Goal: Task Accomplishment & Management: Manage account settings

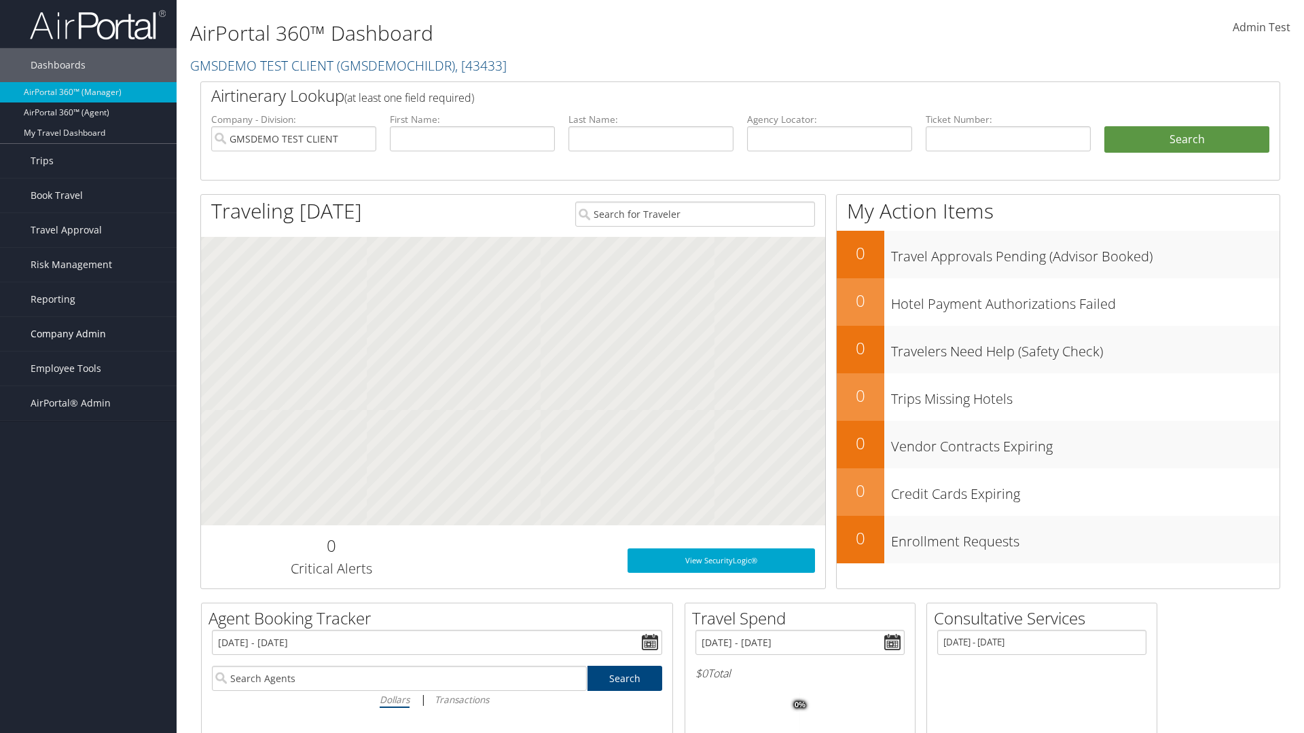
click at [88, 334] on span "Company Admin" at bounding box center [68, 334] width 75 height 34
click at [0, 0] on link "Virtual Pay Settings" at bounding box center [0, 0] width 0 height 0
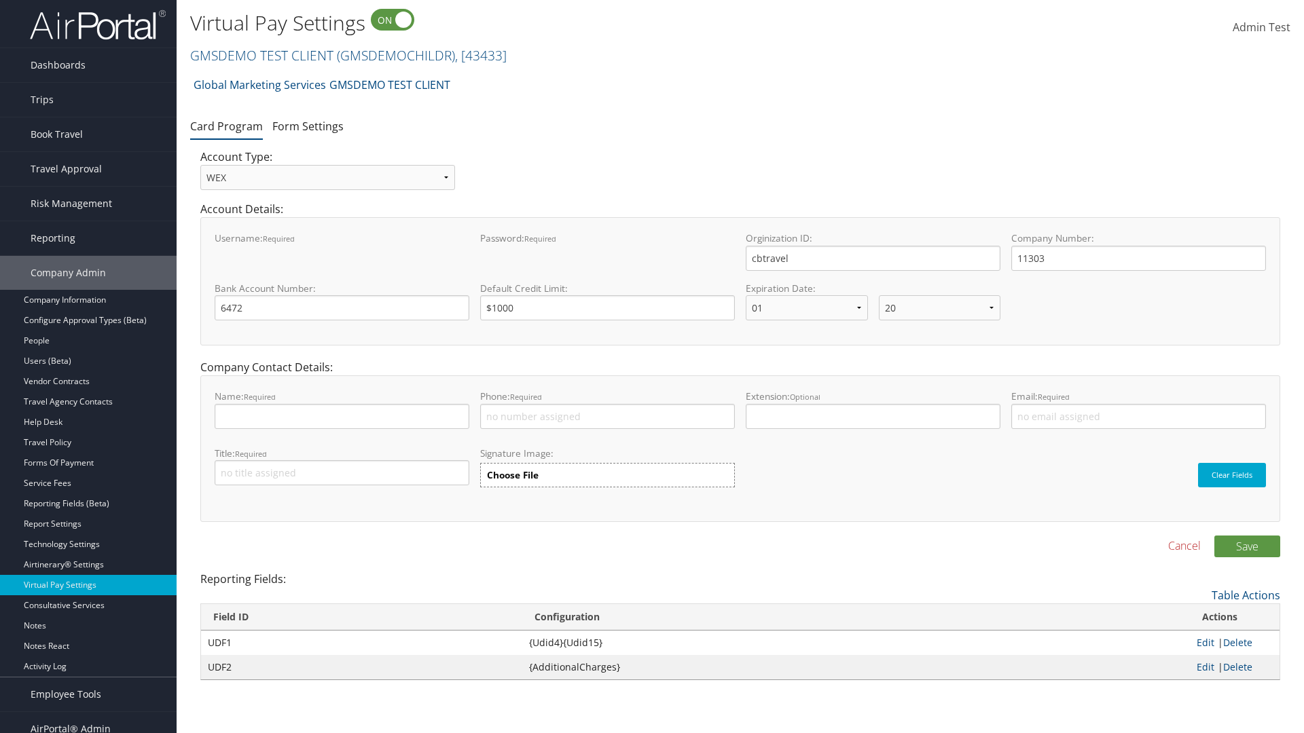
select select "20"
click at [308, 126] on link "Form Settings" at bounding box center [307, 126] width 71 height 15
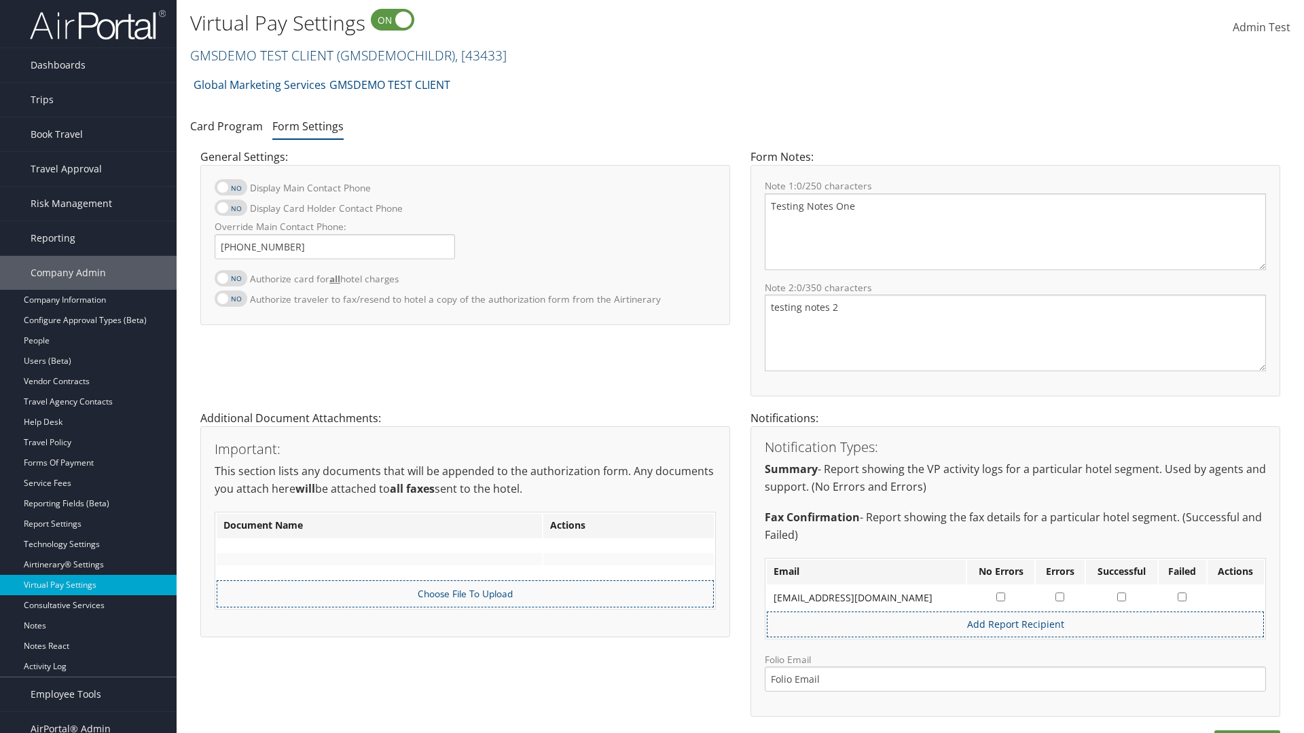
click at [261, 55] on link "GMSDEMO TEST CLIENT ( GMSDEMOCHILDR ) , [ 43433 ]" at bounding box center [348, 55] width 316 height 18
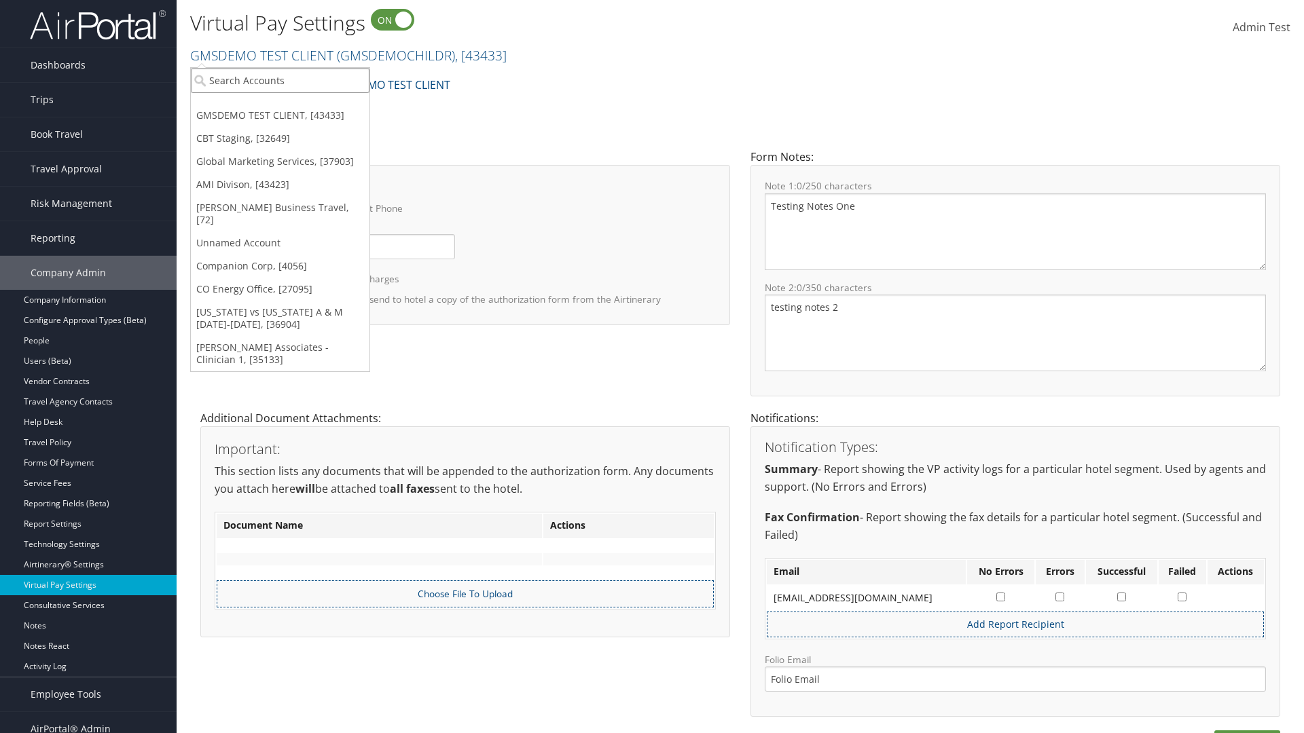
click at [280, 80] on input "search" at bounding box center [280, 80] width 179 height 25
type input "[PERSON_NAME] Business Travel"
click at [299, 105] on div "Christopherson Business Travel (C10001), [72]" at bounding box center [299, 105] width 232 height 12
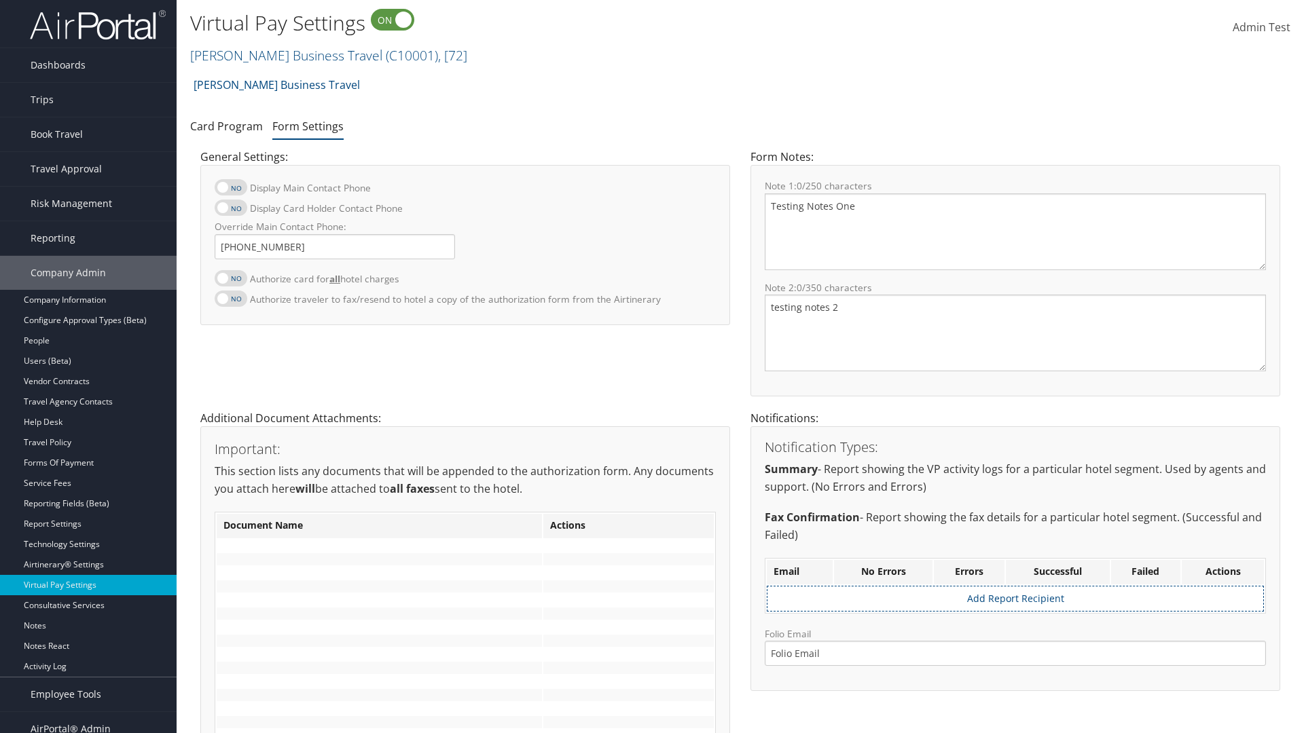
click at [231, 278] on label at bounding box center [231, 278] width 33 height 16
click at [230, 281] on input "Authorize card for all hotel charges" at bounding box center [225, 285] width 9 height 9
checkbox input "true"
click at [231, 208] on label at bounding box center [231, 208] width 33 height 16
click at [230, 211] on input "Display Card Holder Contact Phone" at bounding box center [225, 215] width 9 height 9
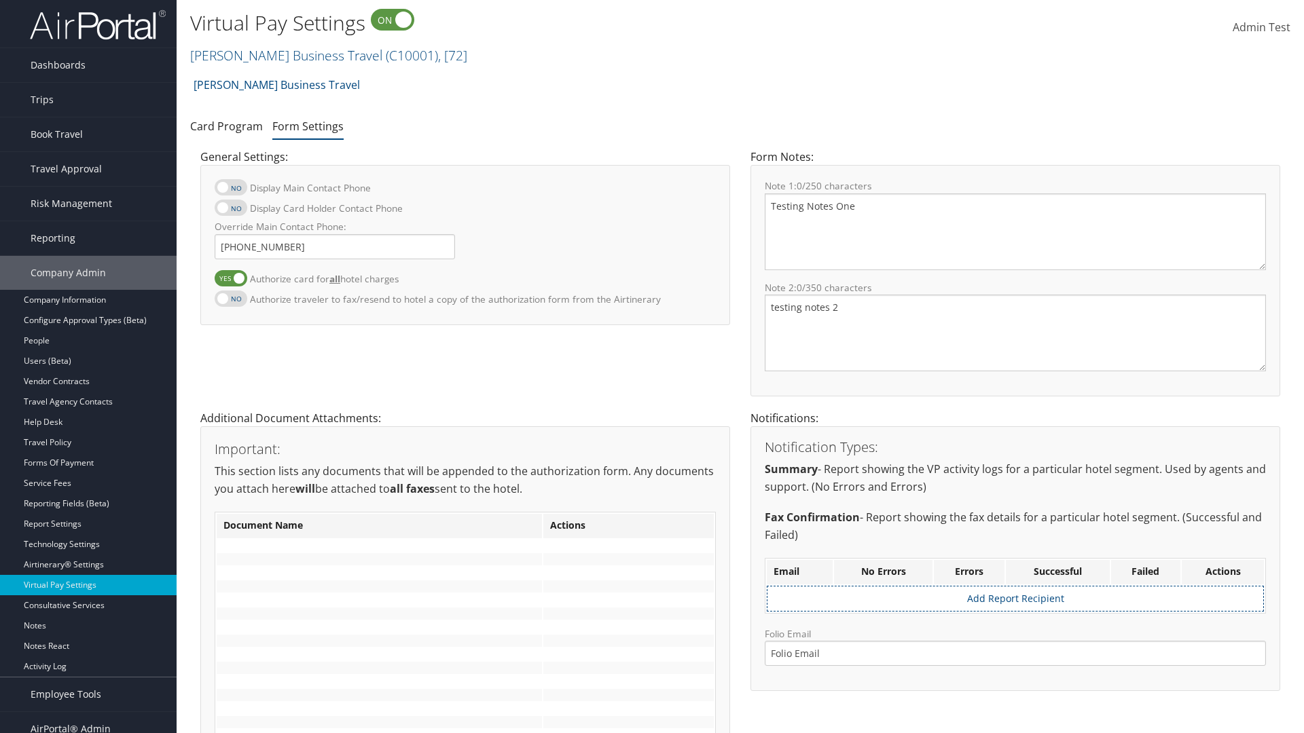
checkbox input "true"
click at [231, 187] on label at bounding box center [231, 187] width 33 height 16
click at [230, 190] on input "Display Main Contact Phone" at bounding box center [225, 194] width 9 height 9
checkbox input "true"
click at [231, 298] on label at bounding box center [231, 299] width 33 height 16
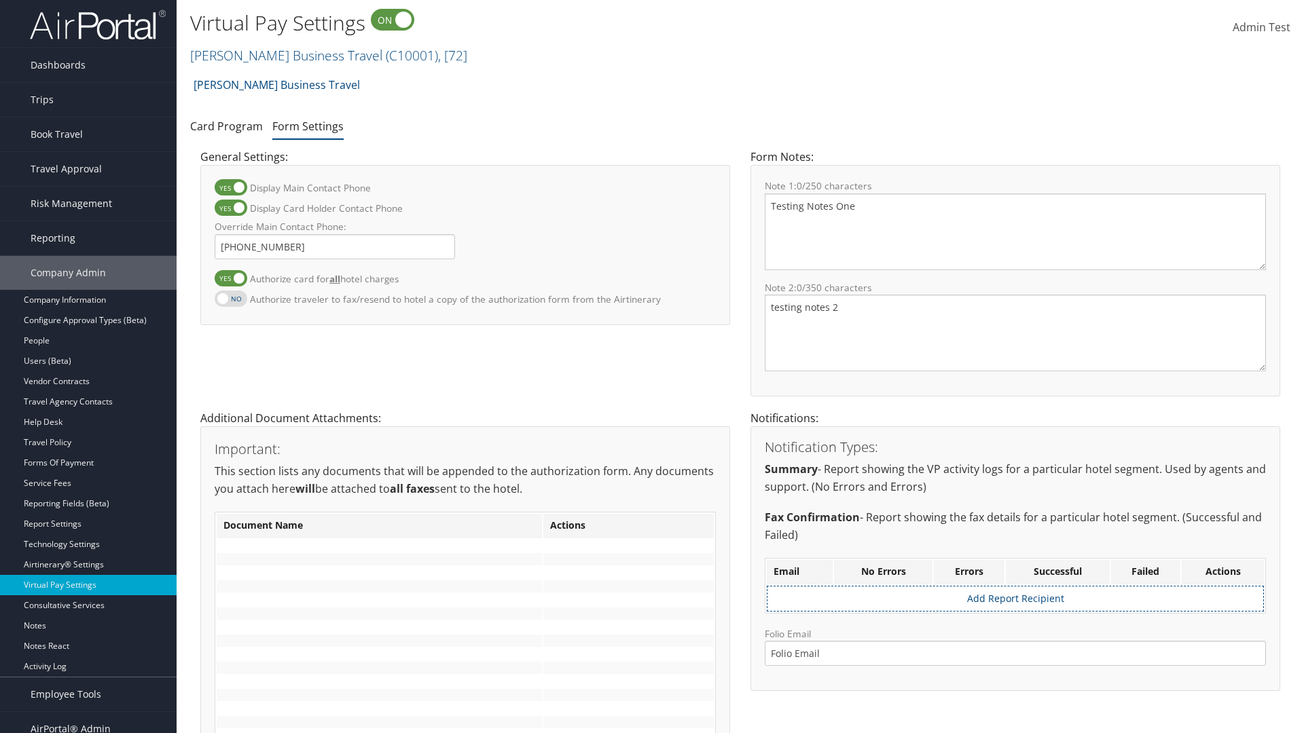
click at [230, 302] on input "Authorize traveler to fax/resend to hotel a copy of the authorization form from…" at bounding box center [225, 306] width 9 height 9
checkbox input "true"
click at [231, 278] on label at bounding box center [231, 278] width 33 height 16
click at [230, 281] on input "Authorize card for all hotel charges" at bounding box center [225, 285] width 9 height 9
checkbox input "false"
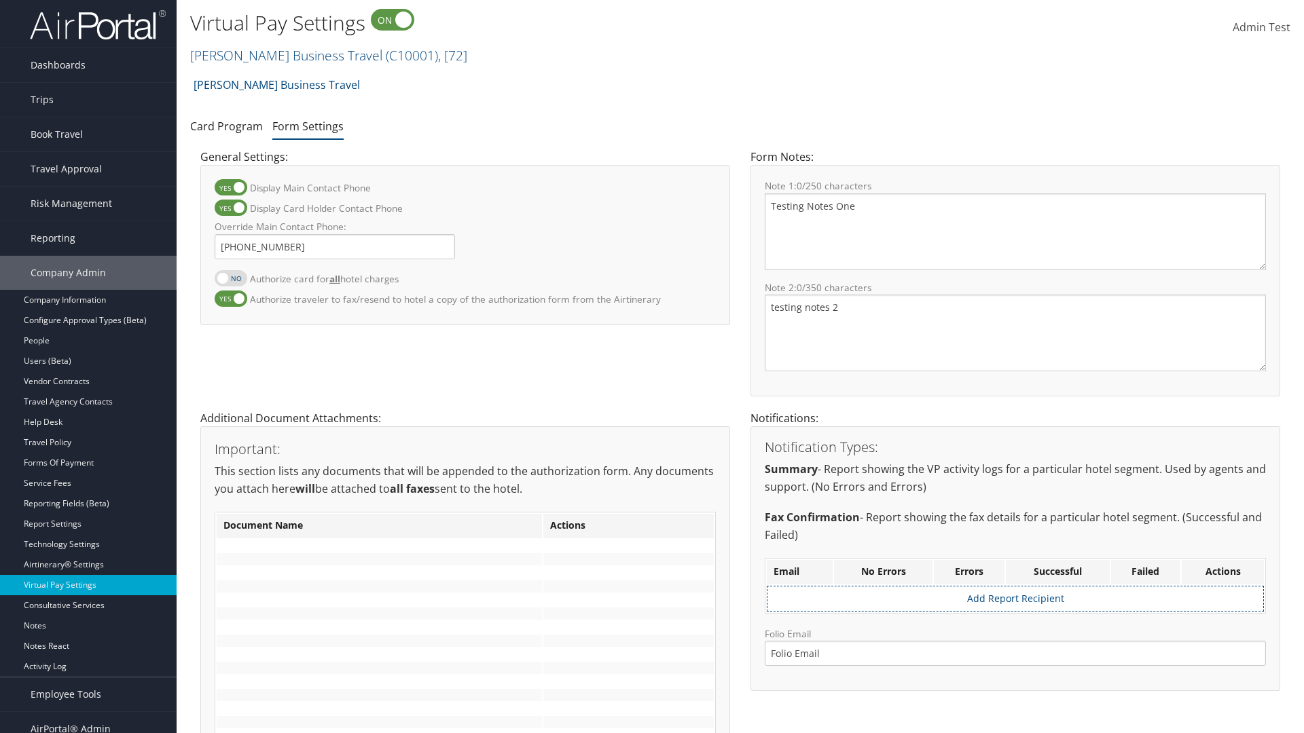
click at [231, 208] on label at bounding box center [231, 208] width 33 height 16
click at [230, 211] on input "Display Card Holder Contact Phone" at bounding box center [225, 215] width 9 height 9
checkbox input "false"
click at [231, 187] on label at bounding box center [231, 187] width 33 height 16
click at [230, 190] on input "Display Main Contact Phone" at bounding box center [225, 194] width 9 height 9
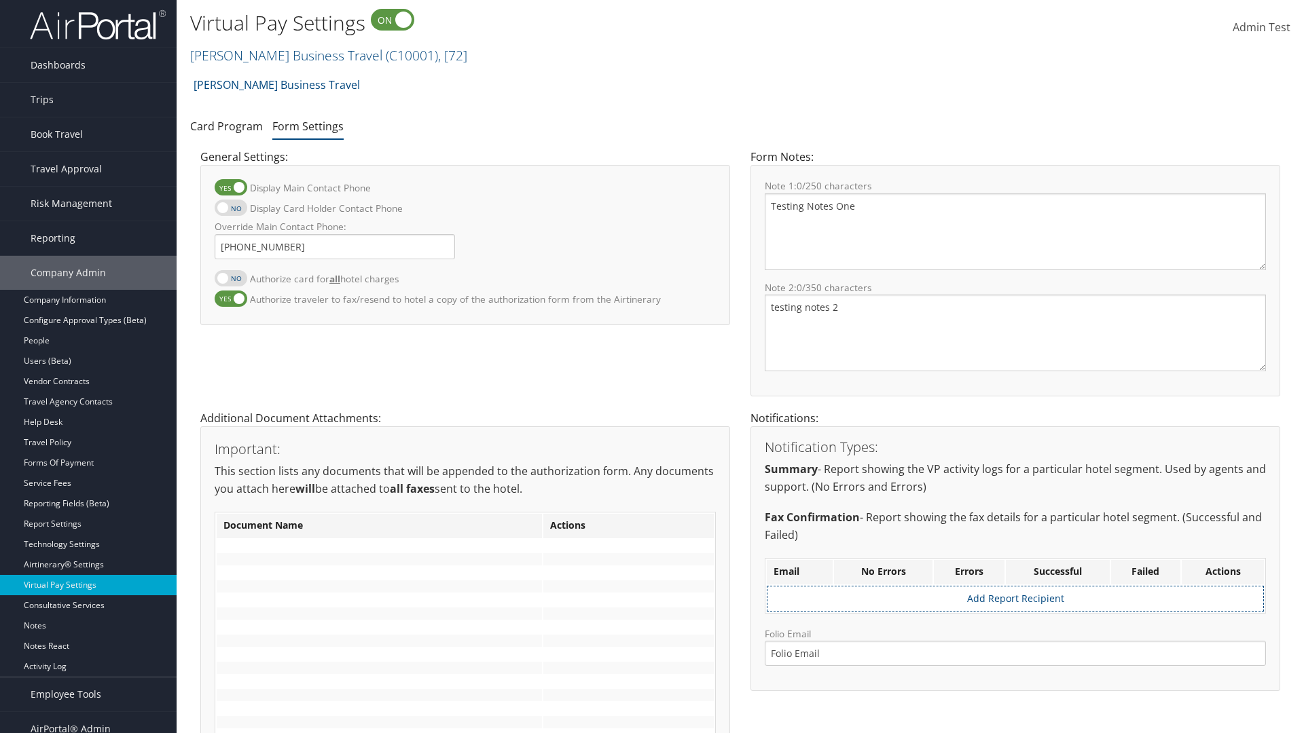
checkbox input "false"
click at [231, 298] on label at bounding box center [231, 299] width 33 height 16
click at [230, 302] on input "Authorize traveler to fax/resend to hotel a copy of the authorization form from…" at bounding box center [225, 306] width 9 height 9
checkbox input "false"
click at [335, 246] on input "Override Main Contact Phone:" at bounding box center [335, 246] width 240 height 25
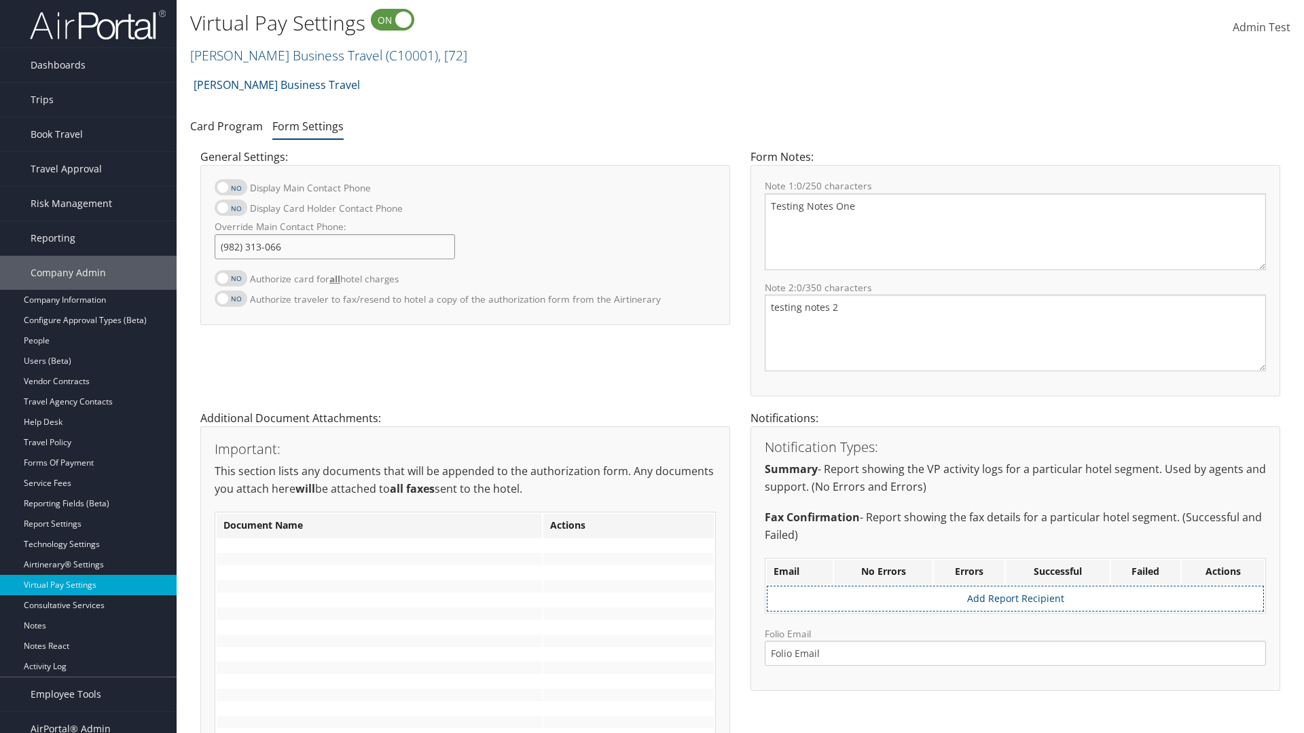
type input "[PHONE_NUMBER]"
click at [1015, 232] on textarea "Testing Notes One" at bounding box center [1015, 232] width 501 height 77
type textarea "Testing Notes One"
click at [1015, 333] on textarea "testing notes 2" at bounding box center [1015, 333] width 501 height 77
type textarea "testing notes 2"
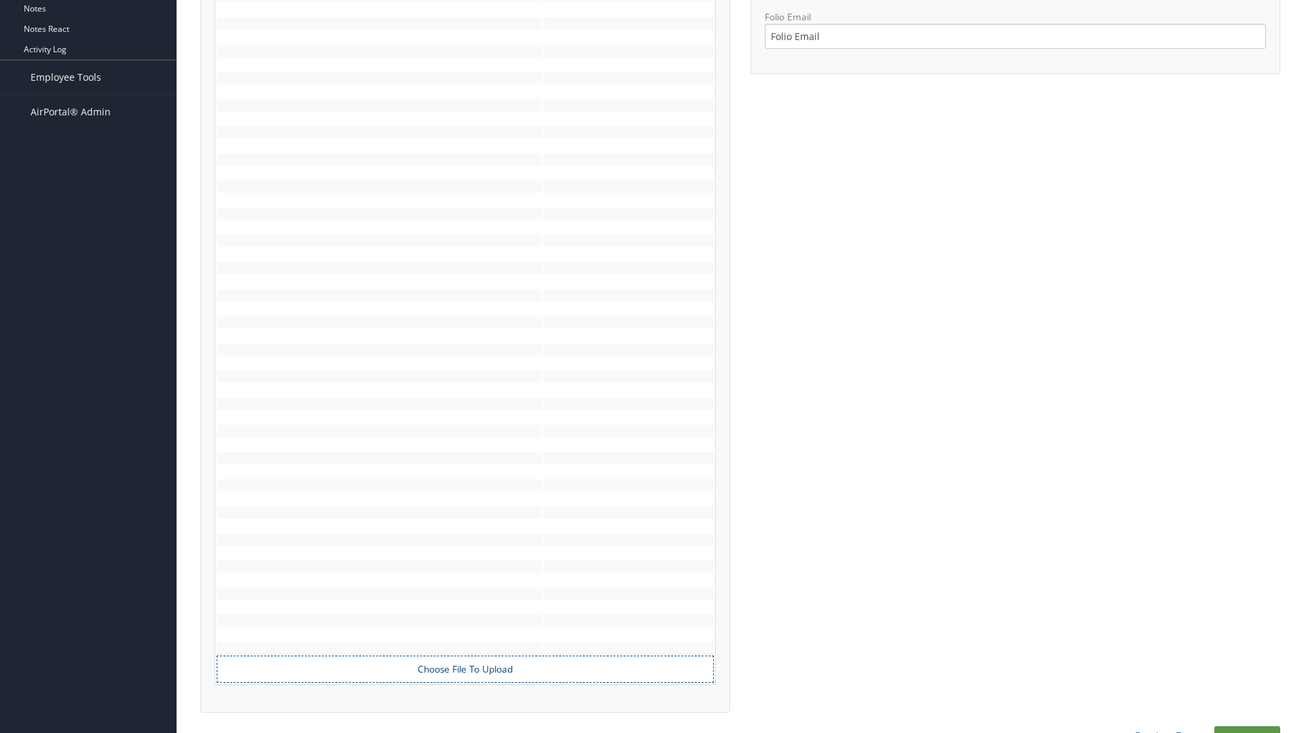
scroll to position [617, 0]
